Goal: Information Seeking & Learning: Compare options

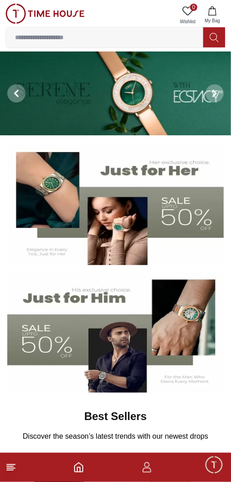
click at [21, 474] on footer at bounding box center [115, 466] width 231 height 29
click at [21, 466] on footer at bounding box center [115, 466] width 231 height 29
click at [30, 463] on footer at bounding box center [115, 466] width 231 height 29
click at [26, 471] on footer at bounding box center [115, 466] width 231 height 29
click at [22, 465] on footer at bounding box center [115, 466] width 231 height 29
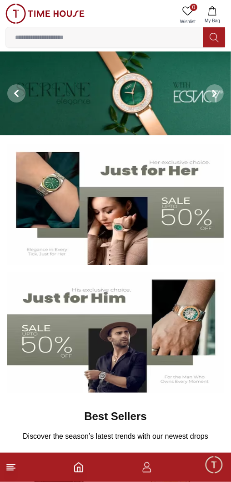
click at [16, 464] on icon at bounding box center [10, 467] width 11 height 11
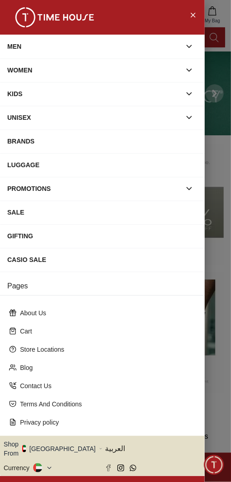
click at [200, 46] on div "MEN" at bounding box center [102, 47] width 205 height 24
click at [195, 49] on button "button" at bounding box center [189, 46] width 16 height 16
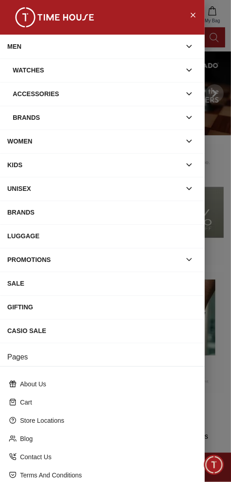
click at [229, 310] on div at bounding box center [115, 241] width 231 height 482
click at [54, 76] on div "Watches" at bounding box center [97, 70] width 168 height 16
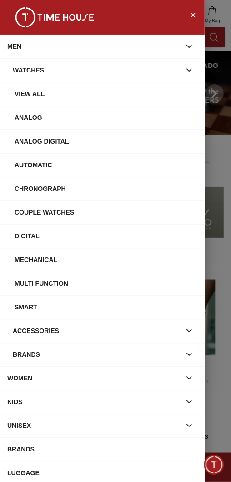
click at [36, 101] on div "View All" at bounding box center [102, 94] width 205 height 24
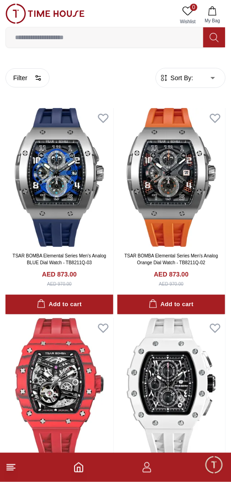
click at [35, 76] on icon "button" at bounding box center [38, 77] width 7 height 7
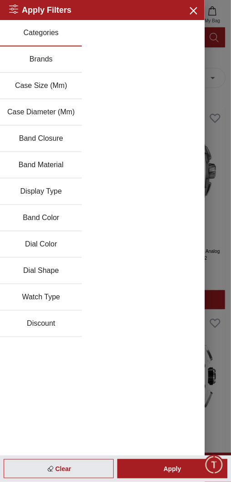
click at [55, 55] on button "Brands" at bounding box center [41, 59] width 82 height 26
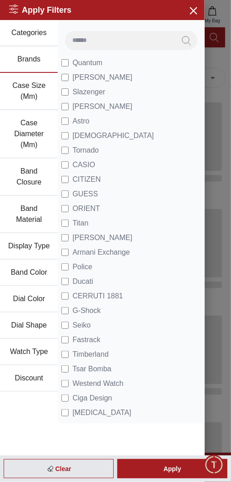
click at [84, 159] on span "CASIO" at bounding box center [83, 164] width 23 height 11
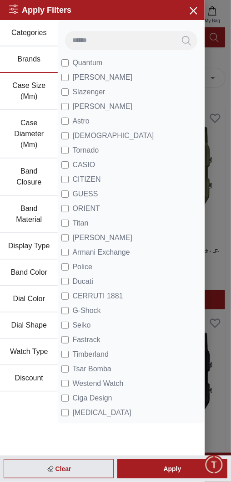
click at [176, 474] on div "Apply" at bounding box center [172, 468] width 110 height 19
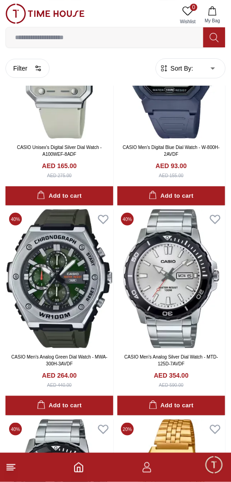
scroll to position [953, 0]
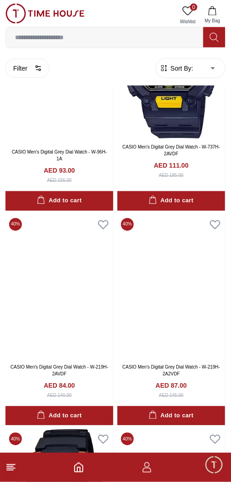
scroll to position [4294, 0]
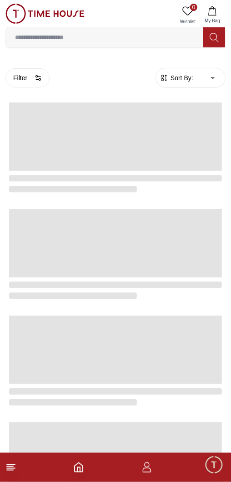
scroll to position [1372, 0]
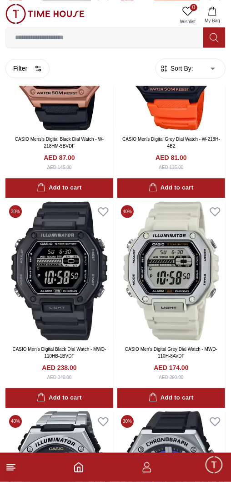
scroll to position [535, 0]
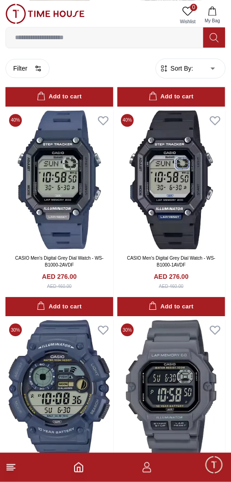
scroll to position [3598, 0]
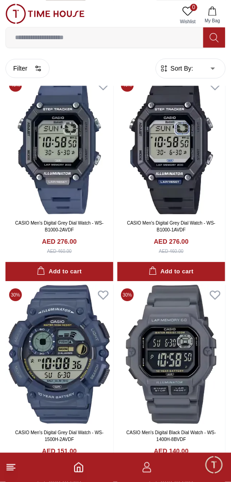
scroll to position [3767, 0]
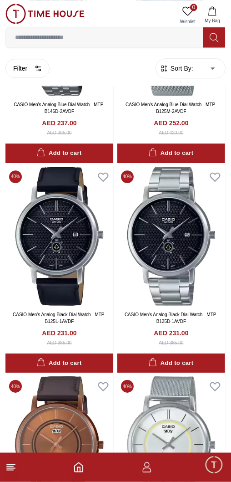
scroll to position [5652, 0]
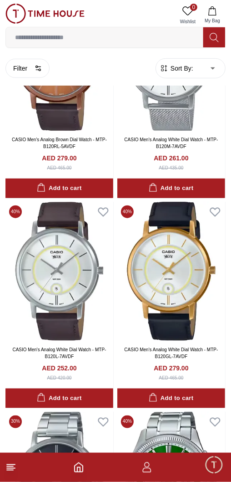
scroll to position [5989, 0]
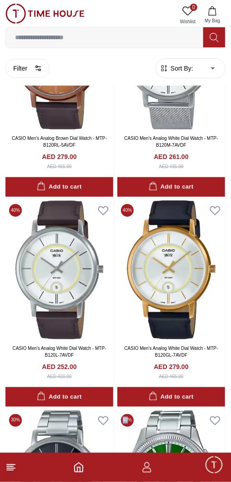
scroll to position [5681, 0]
